Goal: Transaction & Acquisition: Purchase product/service

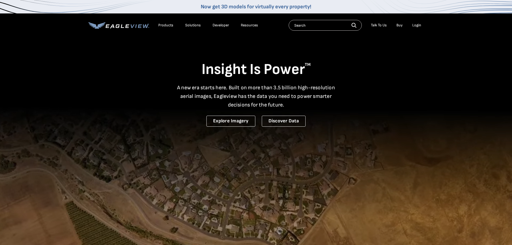
click at [417, 26] on div "Login" at bounding box center [416, 25] width 9 height 5
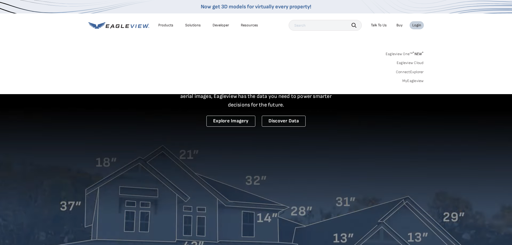
click at [417, 82] on link "MyEagleview" at bounding box center [413, 80] width 22 height 5
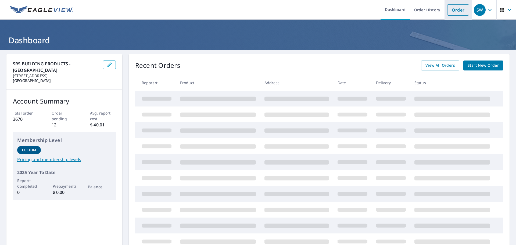
click at [453, 10] on link "Order" at bounding box center [458, 9] width 22 height 11
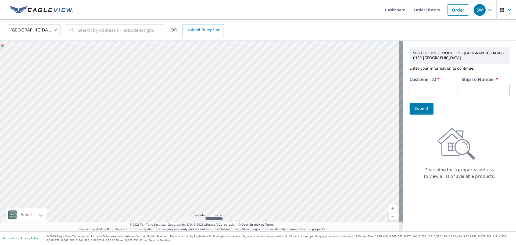
click at [429, 89] on input "text" at bounding box center [434, 90] width 48 height 13
type input "S035573"
click at [464, 88] on input "text" at bounding box center [486, 90] width 48 height 13
type input "1"
click at [116, 30] on input "text" at bounding box center [116, 30] width 77 height 15
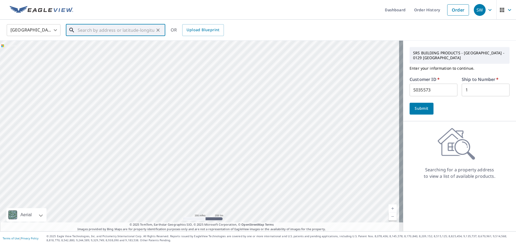
paste input "[STREET_ADDRESS]"
click at [105, 48] on span "[STREET_ADDRESS]" at bounding box center [119, 45] width 84 height 6
type input "[STREET_ADDRESS]"
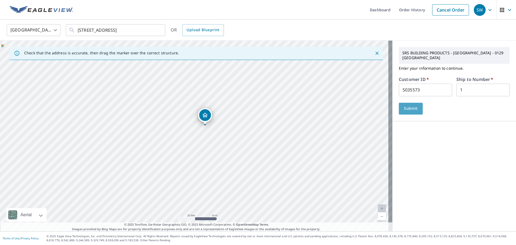
click at [408, 105] on span "Submit" at bounding box center [410, 108] width 15 height 7
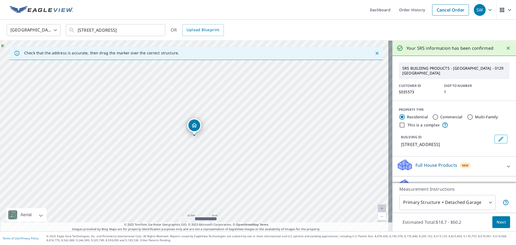
click at [463, 205] on body "SW SW Dashboard Order History Cancel Order SW [GEOGRAPHIC_DATA] US ​ [STREET_AD…" at bounding box center [258, 122] width 516 height 245
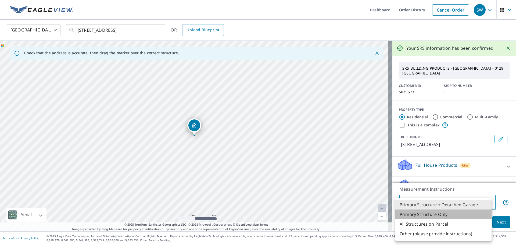
click at [446, 216] on li "Primary Structure Only" at bounding box center [443, 214] width 96 height 10
type input "2"
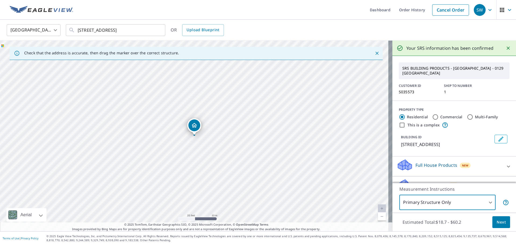
click at [497, 221] on span "Next" at bounding box center [501, 222] width 9 height 7
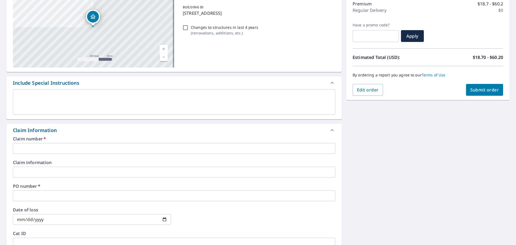
scroll to position [72, 0]
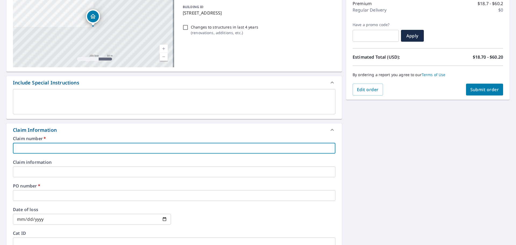
click at [45, 148] on input "text" at bounding box center [174, 148] width 323 height 11
type input "S035573"
checkbox input "true"
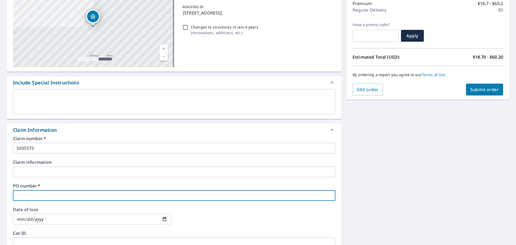
click at [40, 198] on input "text" at bounding box center [174, 195] width 323 height 11
paste input "[STREET_ADDRESS]"
type input "[STREET_ADDRESS]"
checkbox input "true"
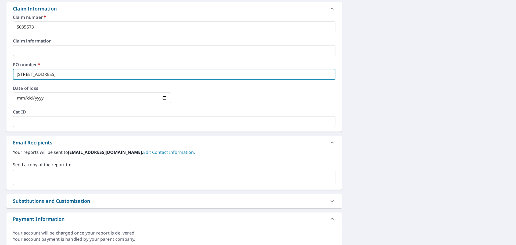
scroll to position [197, 0]
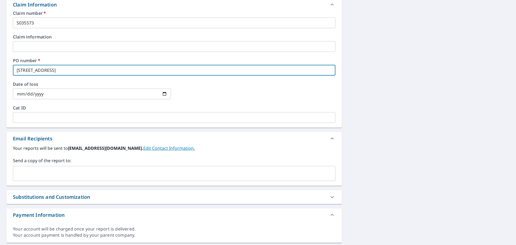
type input "[STREET_ADDRESS]"
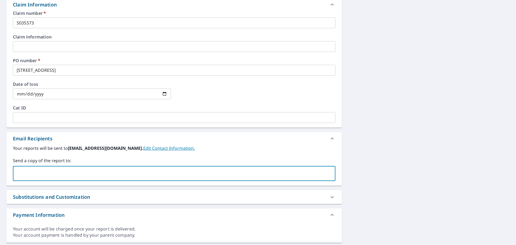
click at [63, 171] on input "text" at bounding box center [170, 173] width 310 height 10
paste input "[PERSON_NAME][EMAIL_ADDRESS][DOMAIN_NAME]"
type input "[PERSON_NAME][EMAIL_ADDRESS][DOMAIN_NAME]"
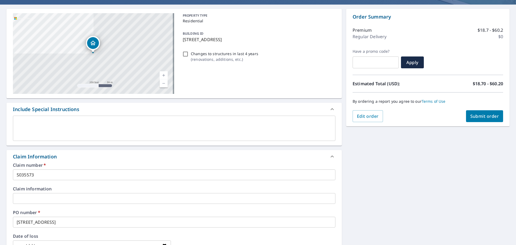
scroll to position [45, 0]
click at [481, 115] on span "Submit order" at bounding box center [484, 116] width 29 height 6
checkbox input "true"
